Goal: Task Accomplishment & Management: Use online tool/utility

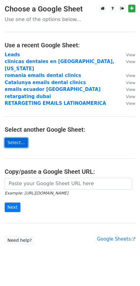
click at [16, 138] on link "Select..." at bounding box center [16, 143] width 23 height 10
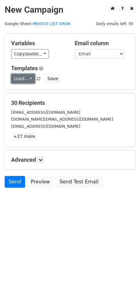
click at [19, 79] on link "Load..." at bounding box center [23, 79] width 24 height 10
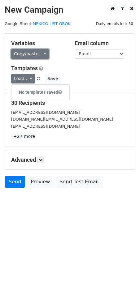
click at [23, 58] on link "Copy/paste..." at bounding box center [30, 54] width 38 height 10
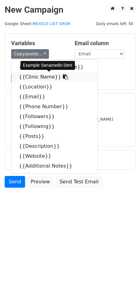
click at [30, 78] on link "{{Clinic Name}}" at bounding box center [54, 77] width 86 height 10
